Goal: Task Accomplishment & Management: Use online tool/utility

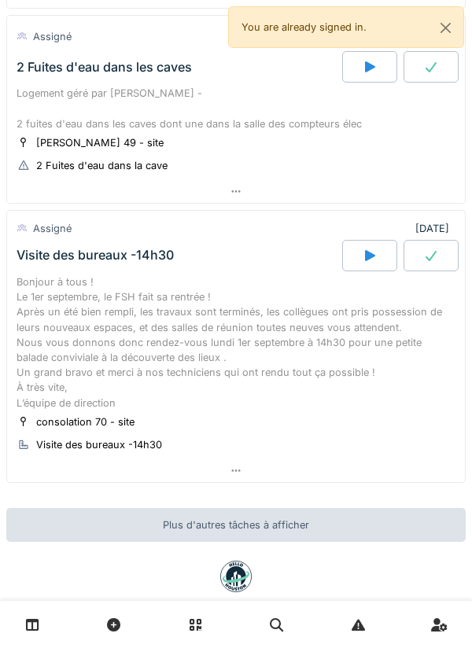
scroll to position [1471, 0]
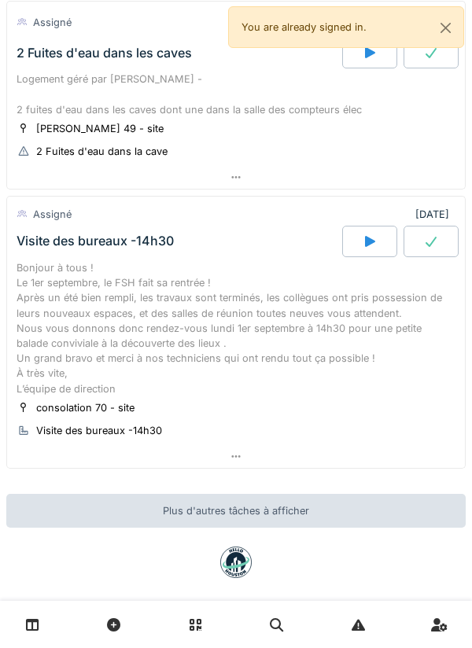
click at [234, 172] on icon at bounding box center [236, 177] width 13 height 10
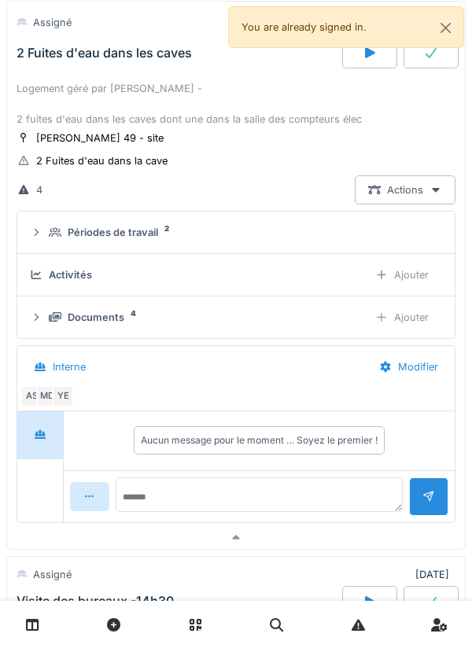
scroll to position [1394, 0]
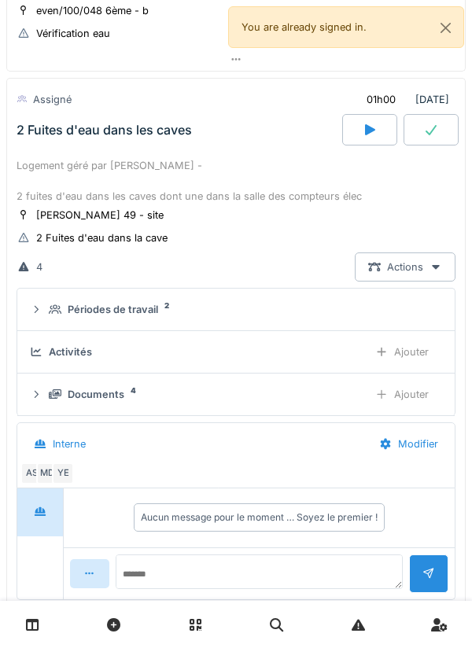
click at [48, 462] on div "MD" at bounding box center [47, 473] width 22 height 22
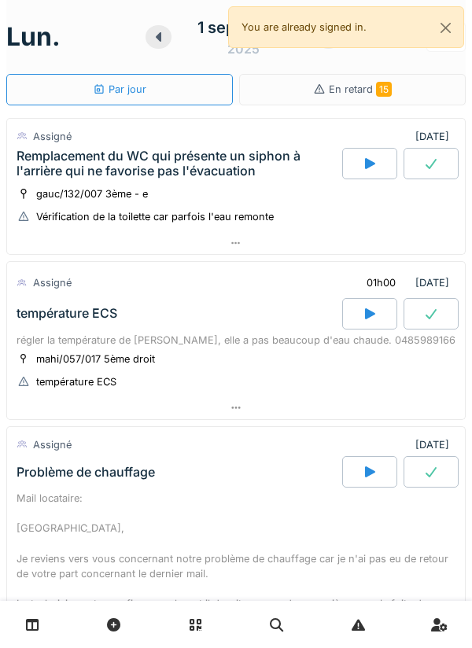
click at [358, 160] on div at bounding box center [369, 163] width 55 height 31
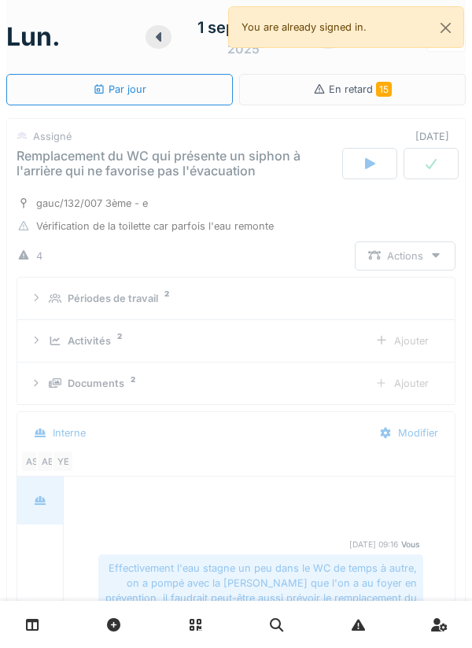
scroll to position [55, 0]
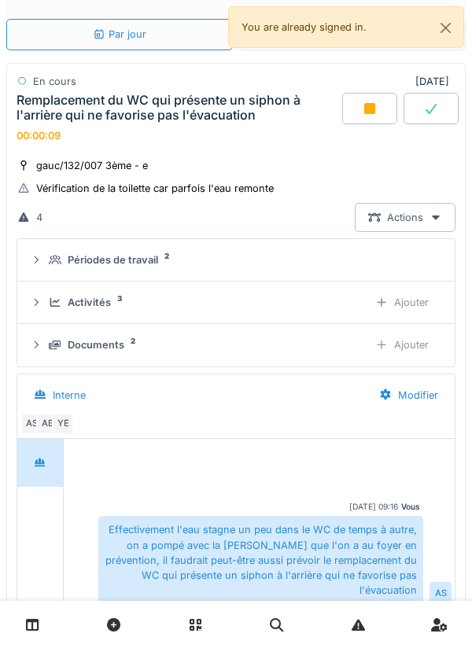
click at [400, 289] on div "Ajouter" at bounding box center [402, 302] width 80 height 29
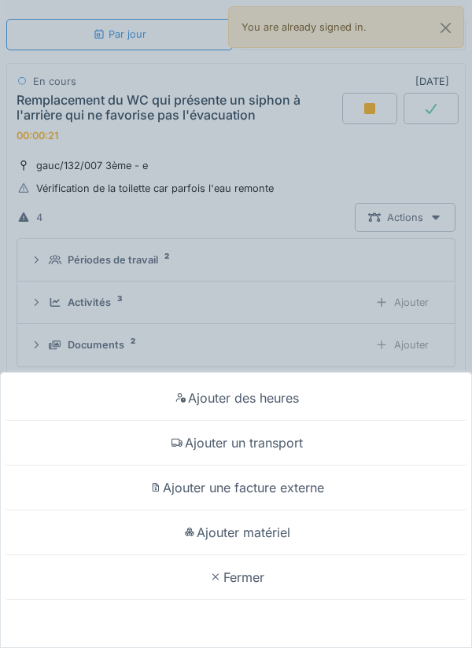
click at [294, 445] on div "Ajouter un transport" at bounding box center [236, 443] width 464 height 45
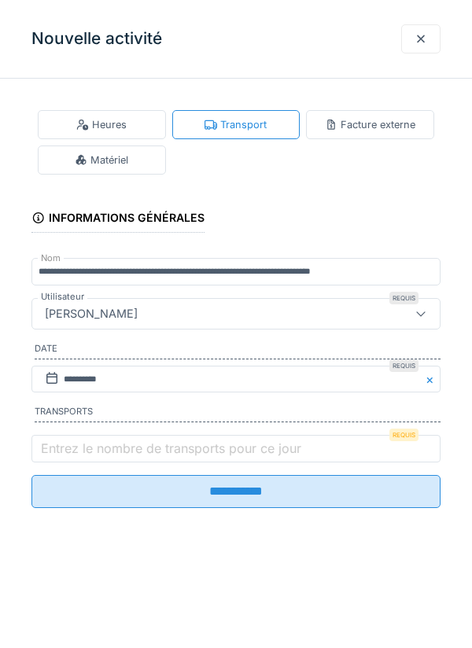
click at [294, 458] on label "Entrez le nombre de transports pour ce jour" at bounding box center [171, 448] width 267 height 19
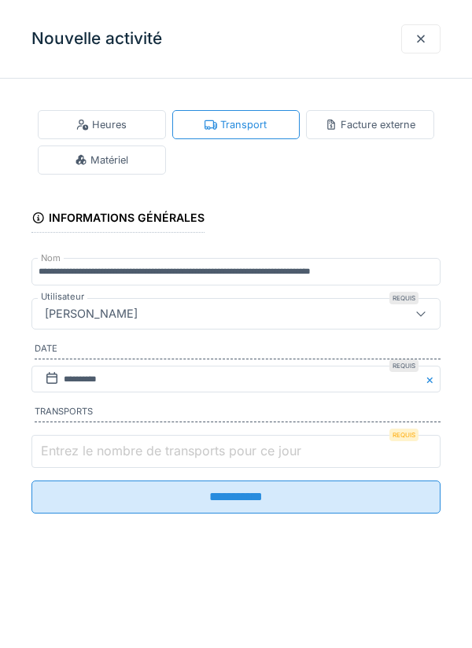
click at [294, 460] on input "Entrez le nombre de transports pour ce jour" at bounding box center [235, 451] width 409 height 33
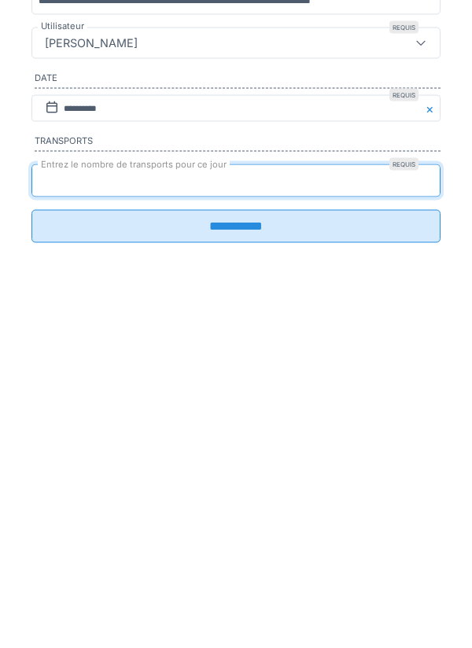
type input "*"
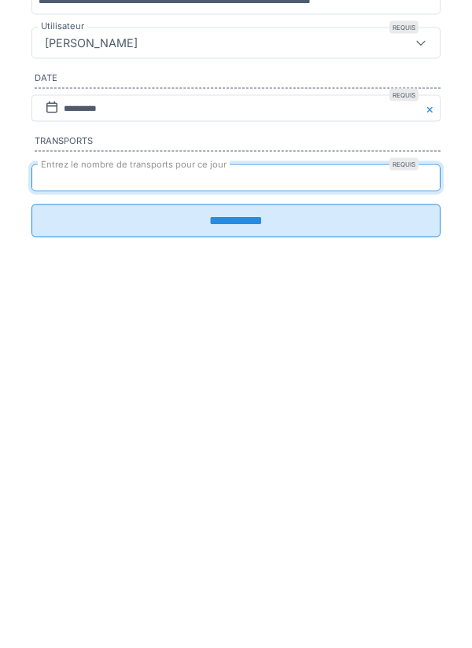
click at [240, 508] on input "**********" at bounding box center [235, 491] width 409 height 33
